Goal: Transaction & Acquisition: Obtain resource

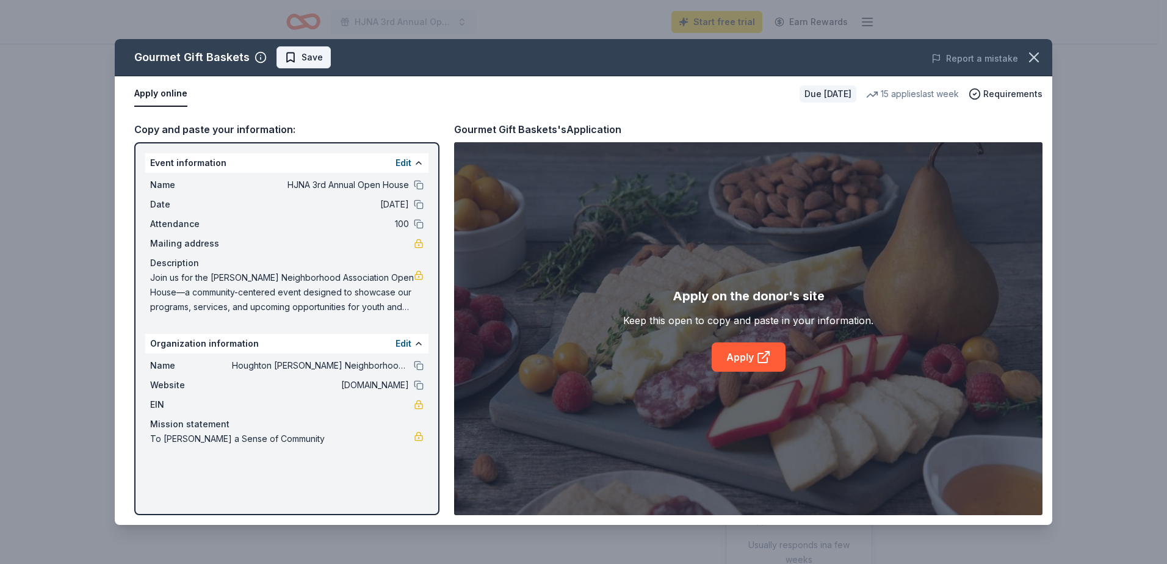
scroll to position [61, 0]
click at [295, 57] on span "Save" at bounding box center [303, 57] width 38 height 15
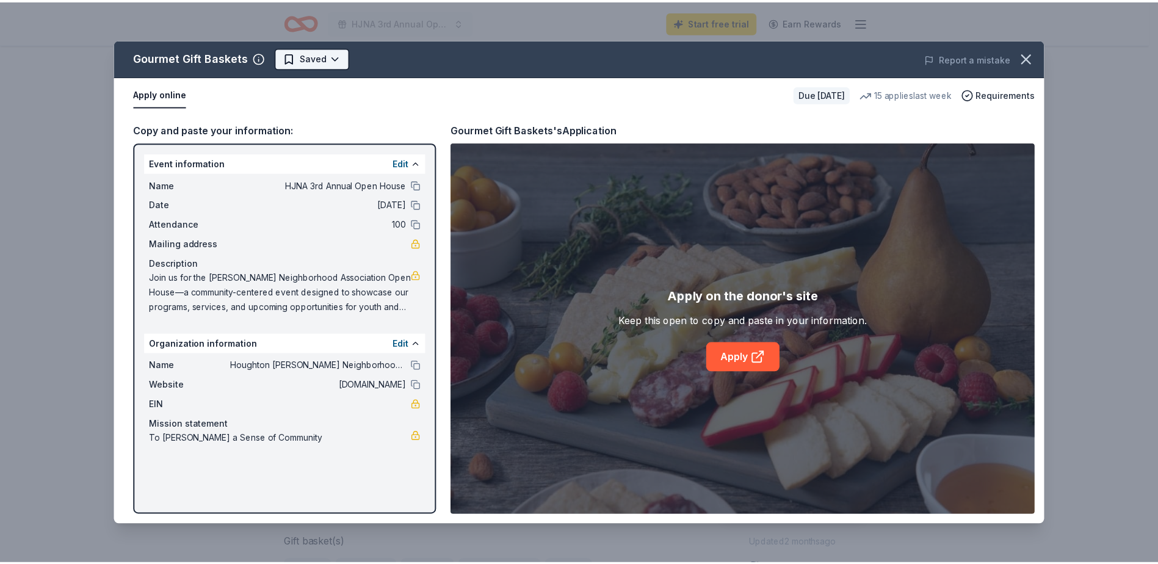
scroll to position [0, 0]
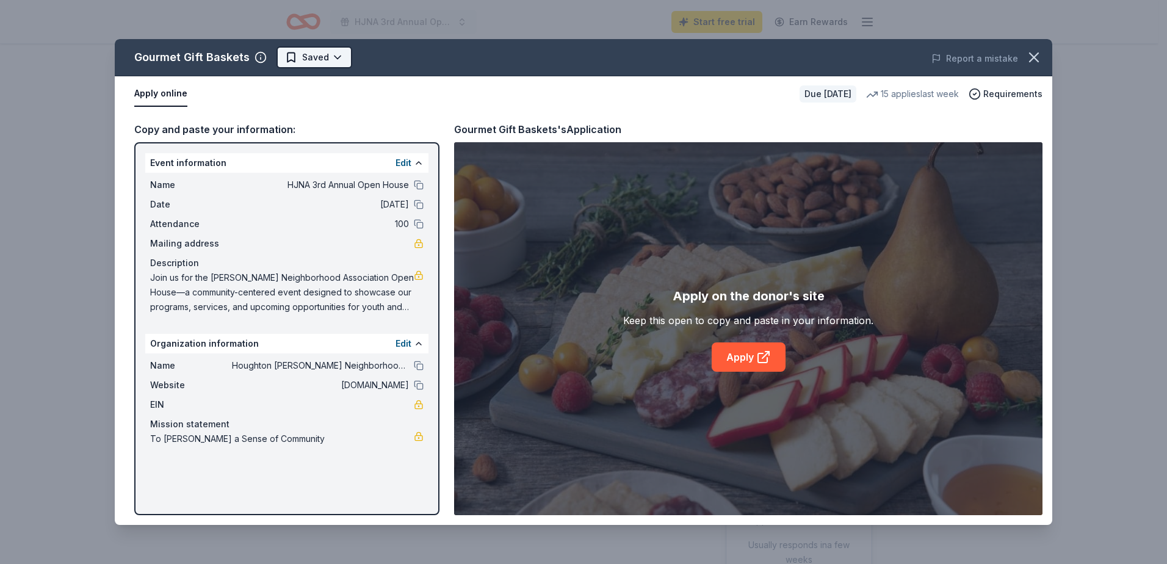
click at [333, 55] on html "HJNA 3rd Annual Open House Start free trial Earn Rewards Due in 19 days Share G…" at bounding box center [583, 282] width 1167 height 564
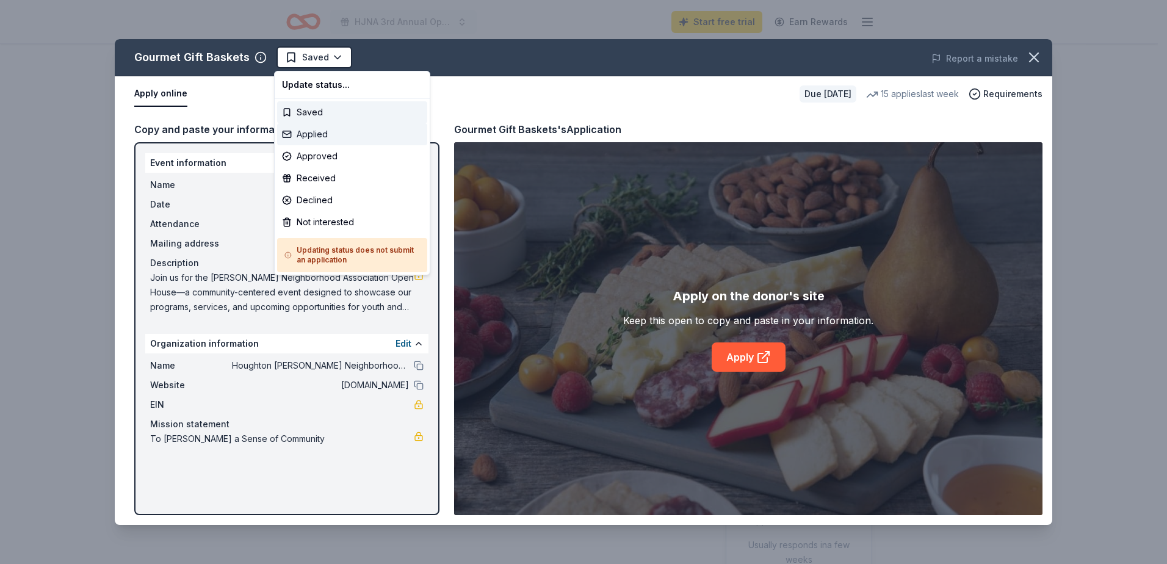
click at [319, 136] on div "Applied" at bounding box center [352, 134] width 150 height 22
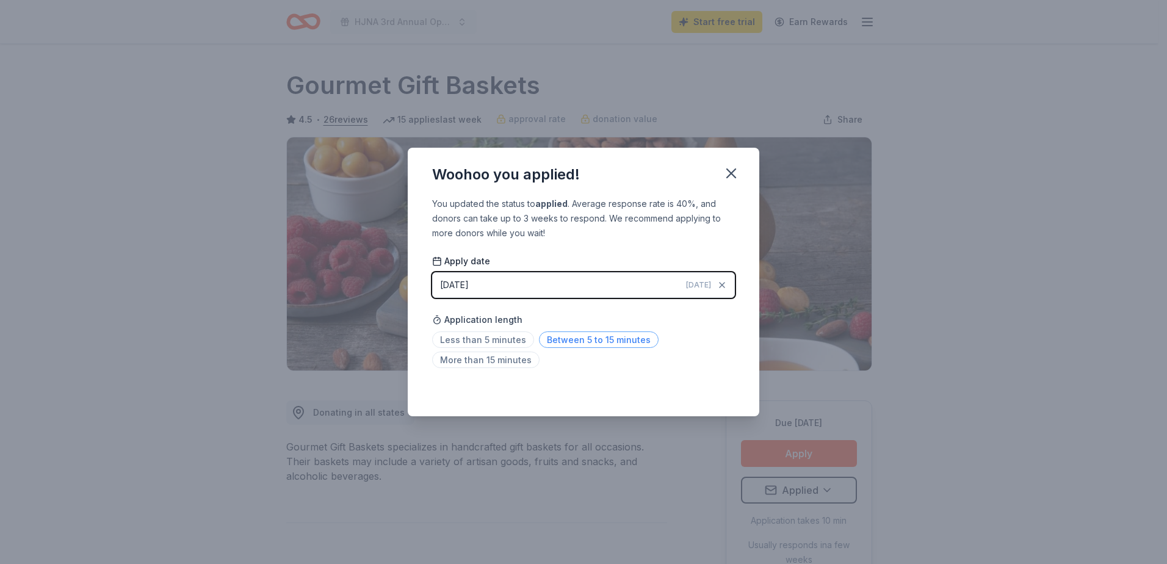
click at [579, 339] on span "Between 5 to 15 minutes" at bounding box center [599, 339] width 120 height 16
click at [732, 170] on icon "button" at bounding box center [731, 173] width 17 height 17
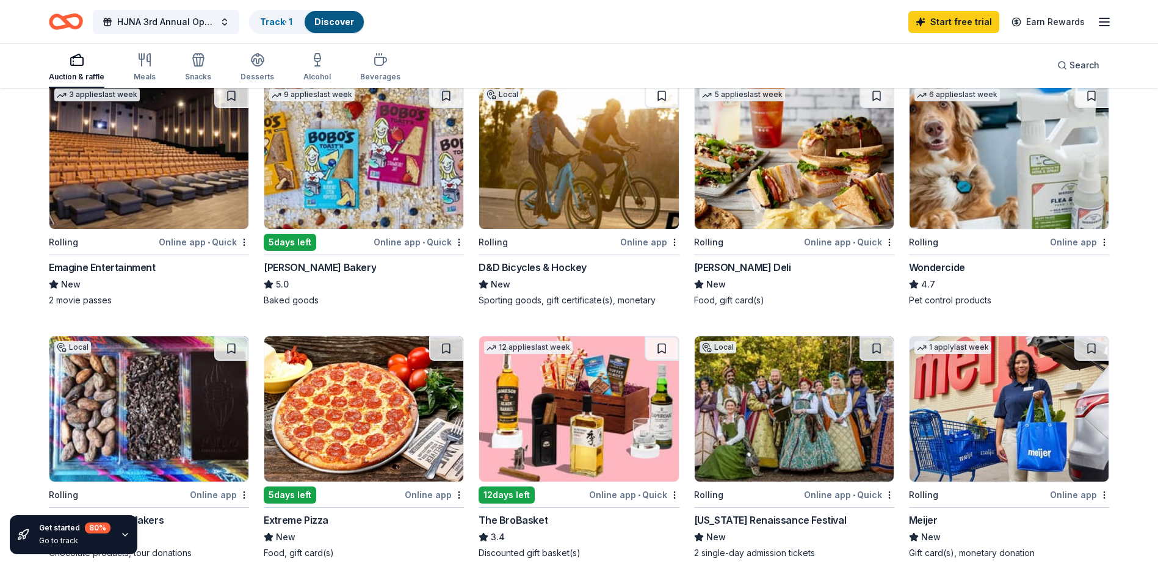
scroll to position [732, 0]
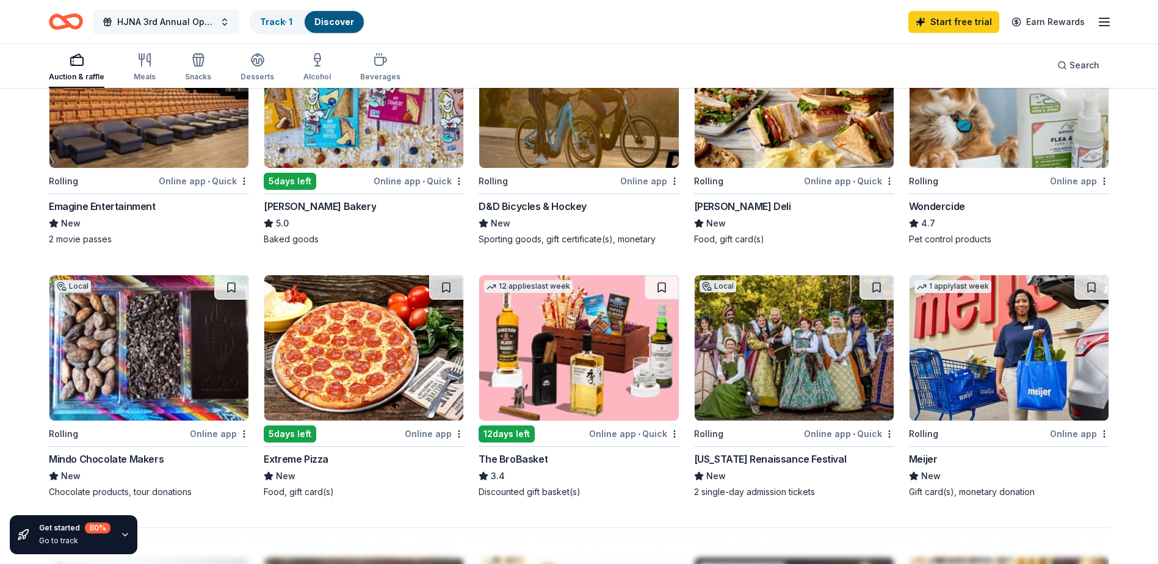
click at [225, 22] on button "HJNA 3rd Annual Open House" at bounding box center [166, 22] width 146 height 24
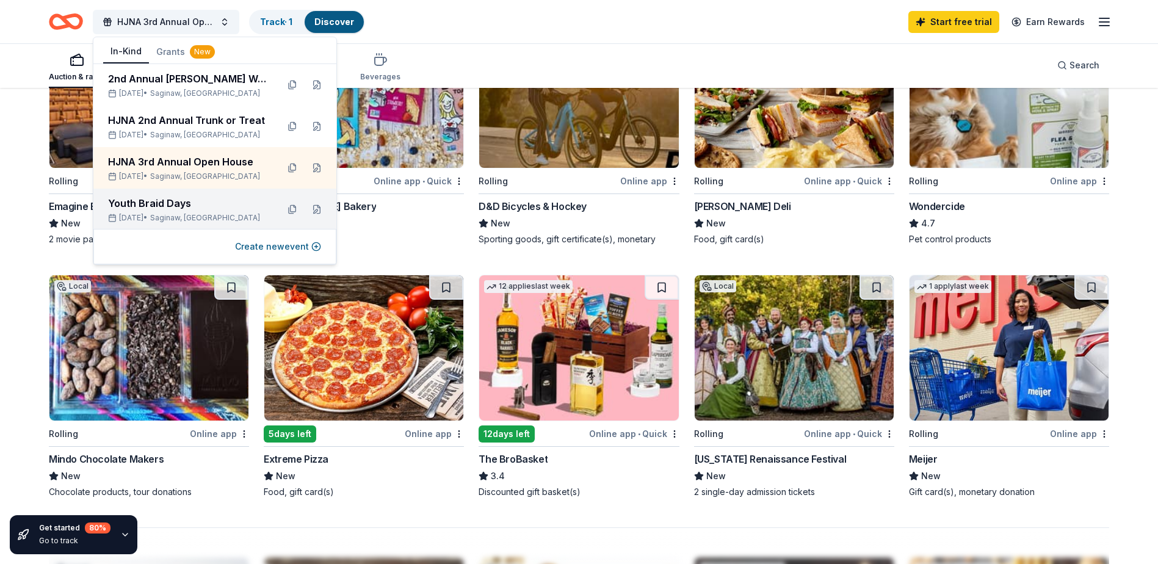
click at [182, 209] on div "Youth Braid Days" at bounding box center [188, 203] width 160 height 15
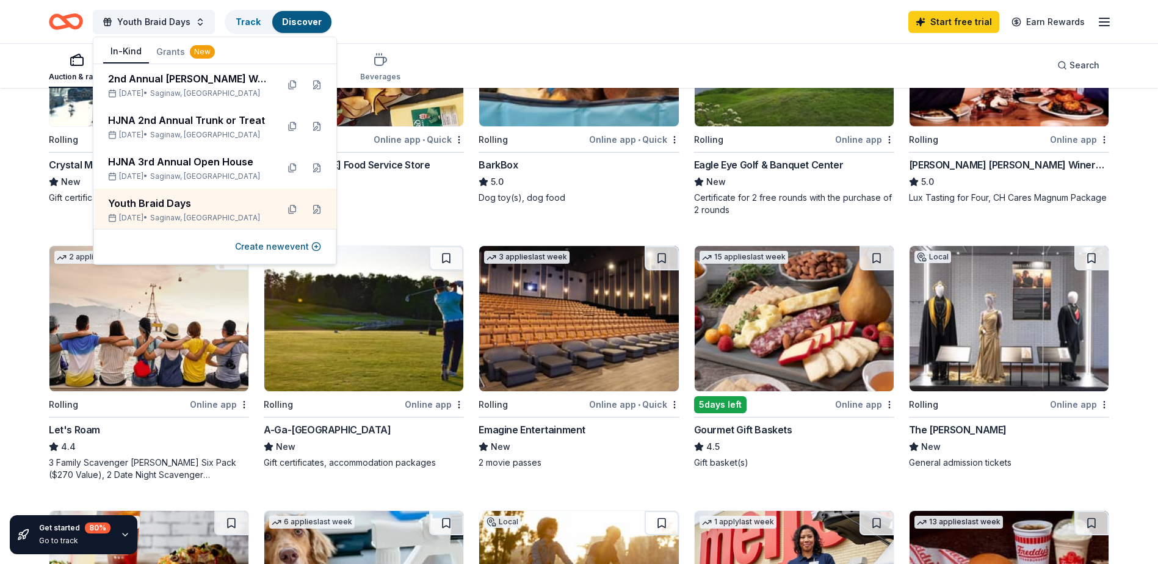
scroll to position [305, 0]
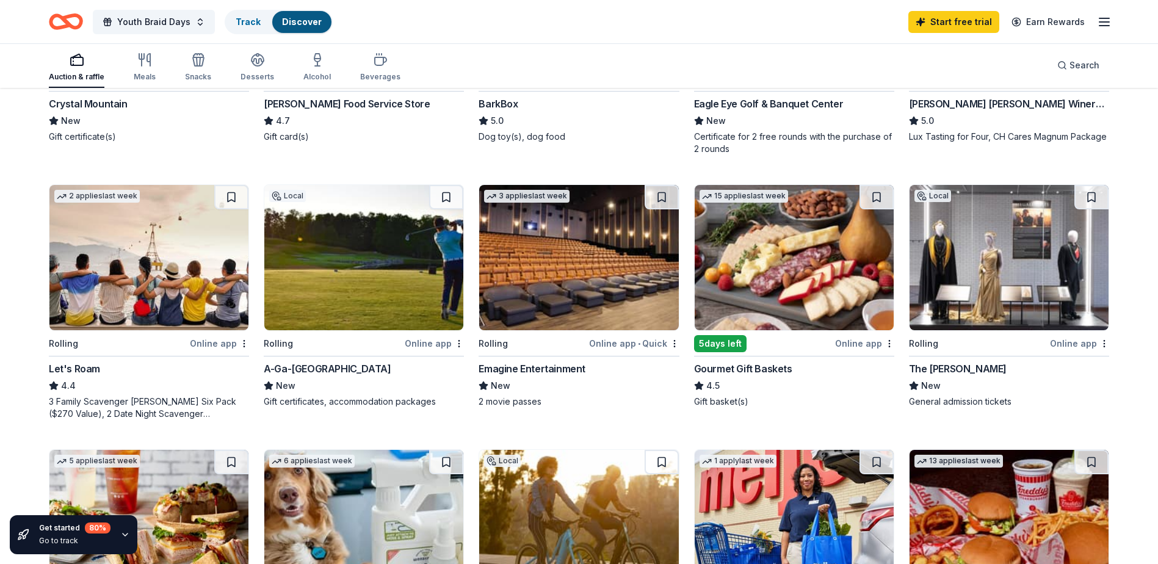
scroll to position [427, 0]
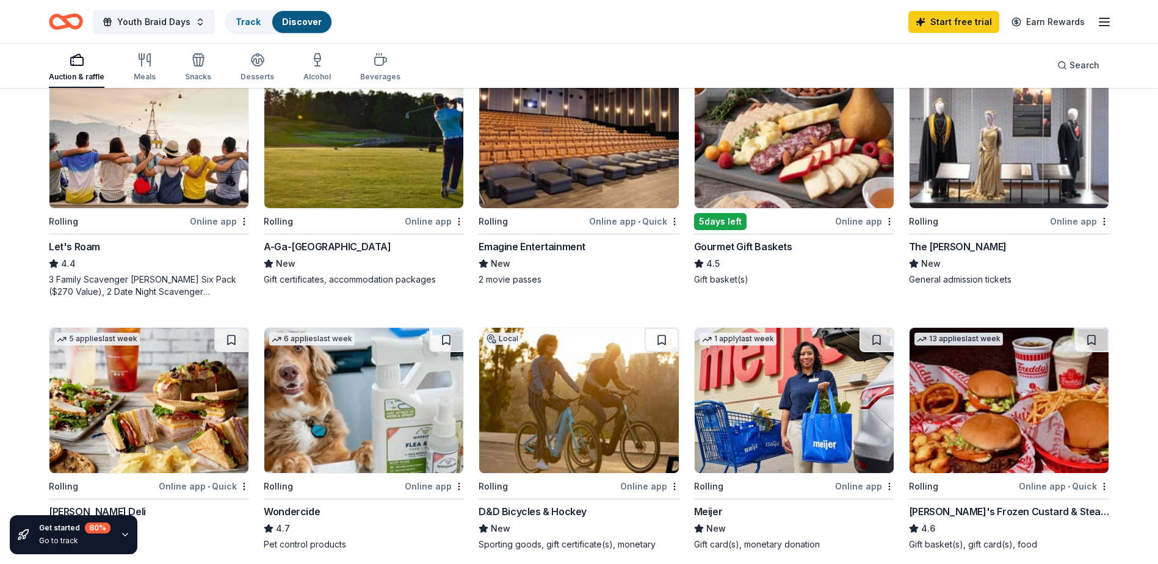
click at [787, 424] on img at bounding box center [793, 400] width 199 height 145
click at [762, 452] on img at bounding box center [793, 400] width 199 height 145
click at [802, 425] on img at bounding box center [793, 400] width 199 height 145
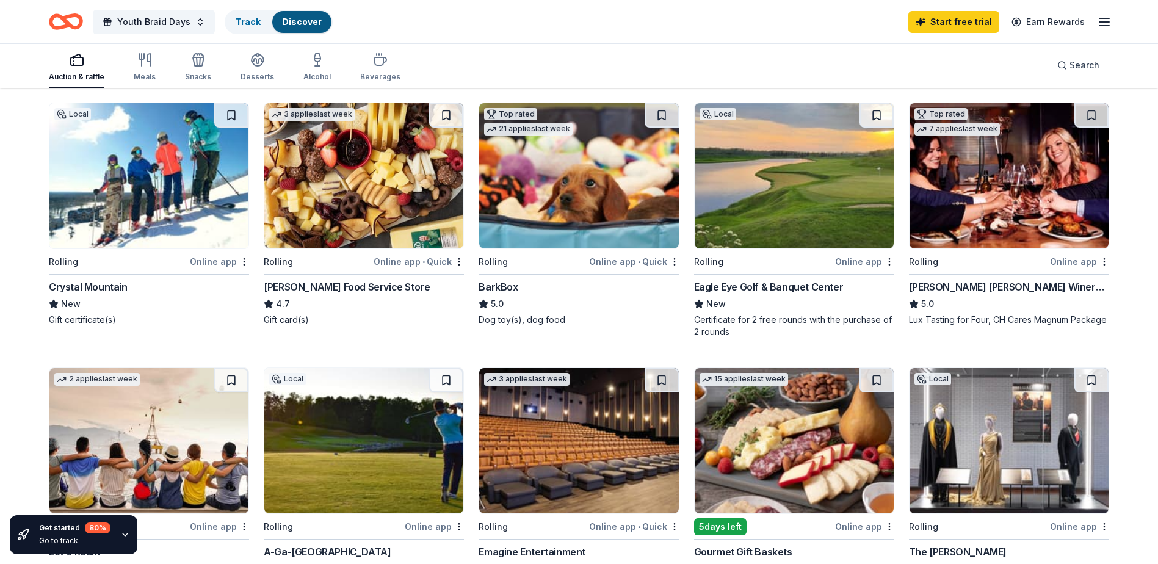
scroll to position [0, 0]
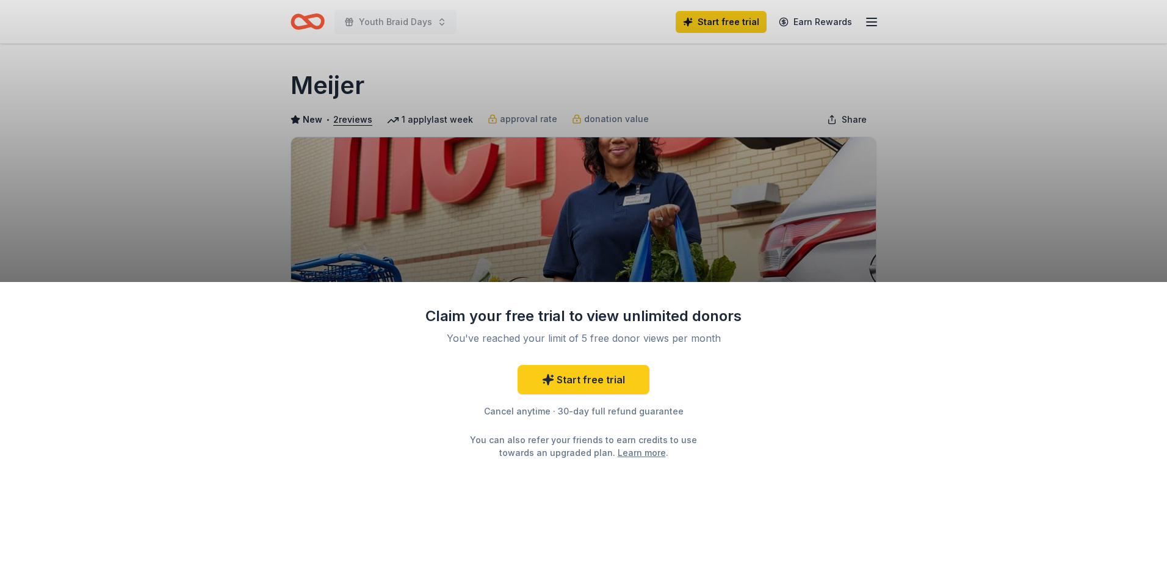
click at [964, 228] on div "Claim your free trial to view unlimited donors You've reached your limit of 5 f…" at bounding box center [583, 282] width 1167 height 564
click at [274, 177] on div "Claim your free trial to view unlimited donors You've reached your limit of 5 f…" at bounding box center [583, 282] width 1167 height 564
click at [545, 189] on div "Claim your free trial to view unlimited donors You've reached your limit of 5 f…" at bounding box center [583, 282] width 1167 height 564
drag, startPoint x: 1038, startPoint y: 123, endPoint x: 1021, endPoint y: 126, distance: 17.4
click at [1034, 125] on div "Claim your free trial to view unlimited donors You've reached your limit of 5 f…" at bounding box center [583, 282] width 1167 height 564
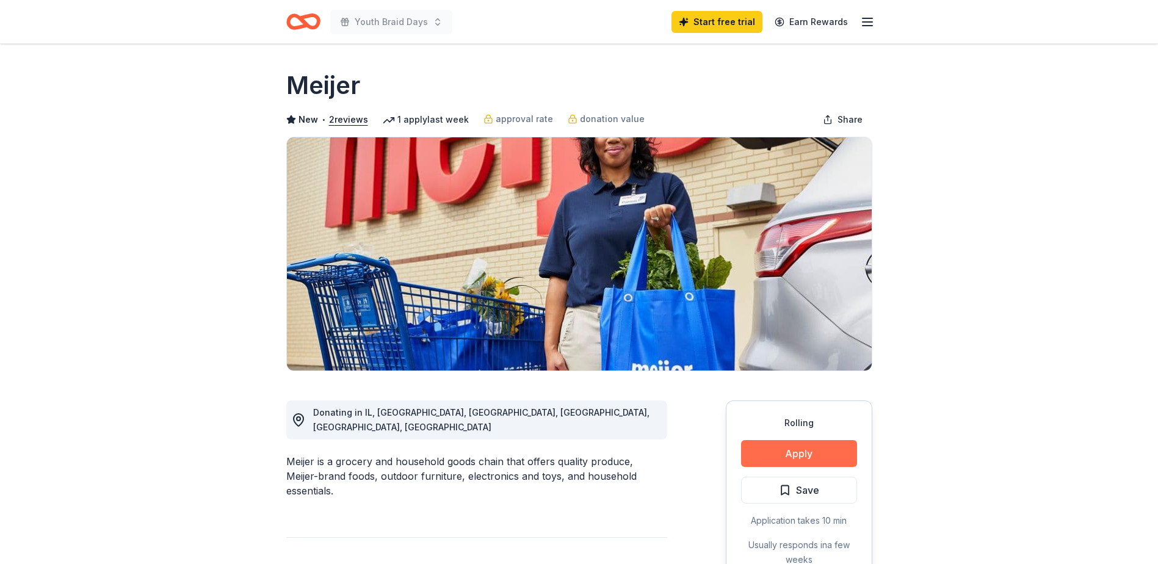
click at [795, 452] on button "Apply" at bounding box center [799, 453] width 116 height 27
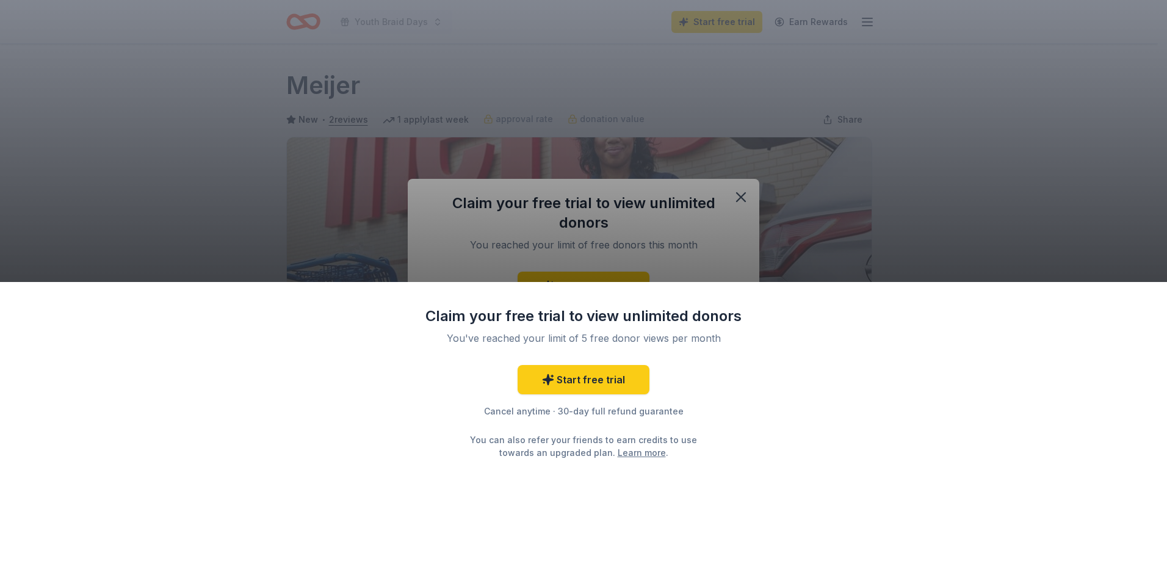
click at [741, 194] on div "Claim your free trial to view unlimited donors You've reached your limit of 5 f…" at bounding box center [583, 282] width 1167 height 564
click at [443, 305] on div "Claim your free trial to view unlimited donors You've reached your limit of 5 f…" at bounding box center [583, 423] width 1167 height 282
